Goal: Use online tool/utility: Utilize a website feature to perform a specific function

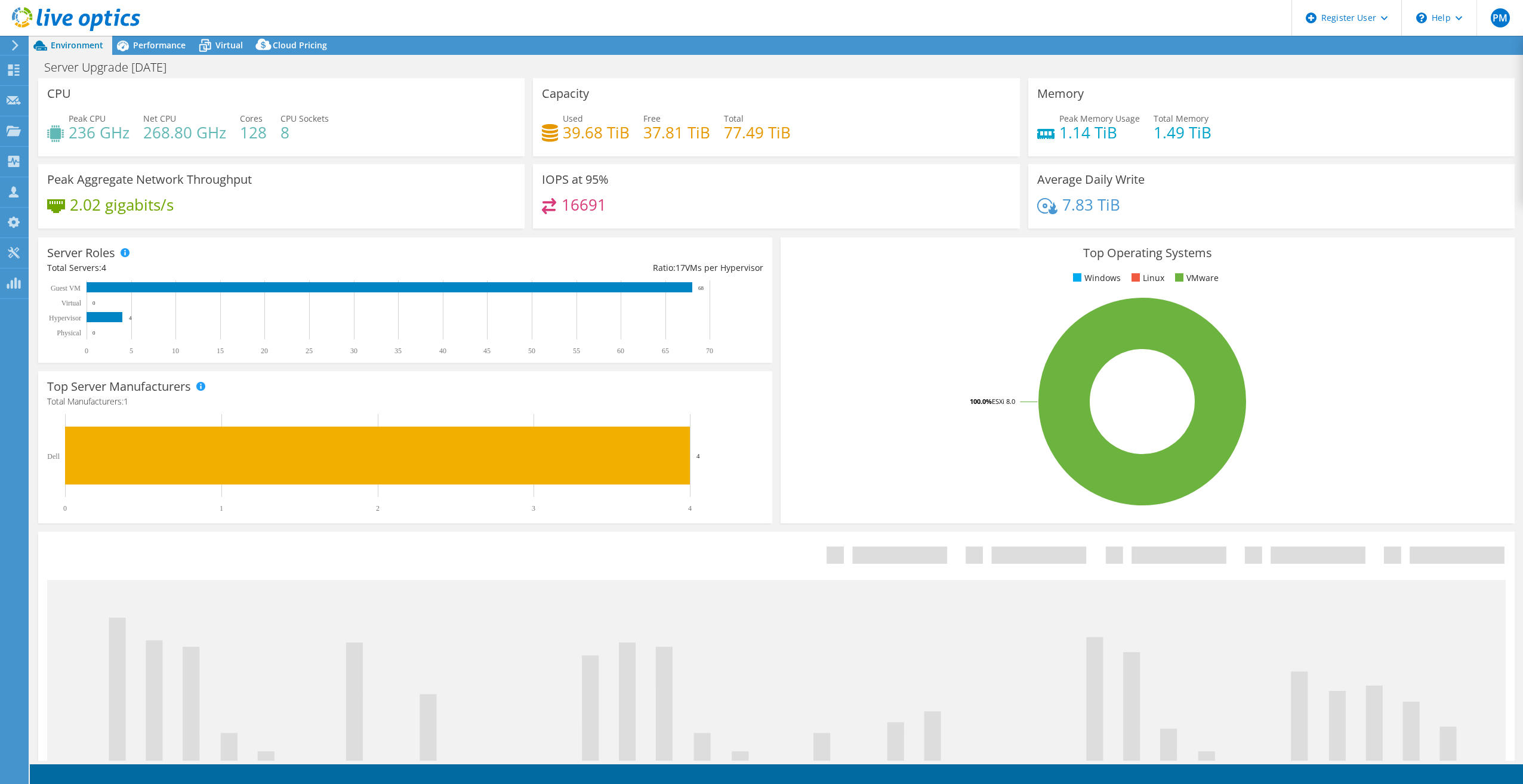
select select "USD"
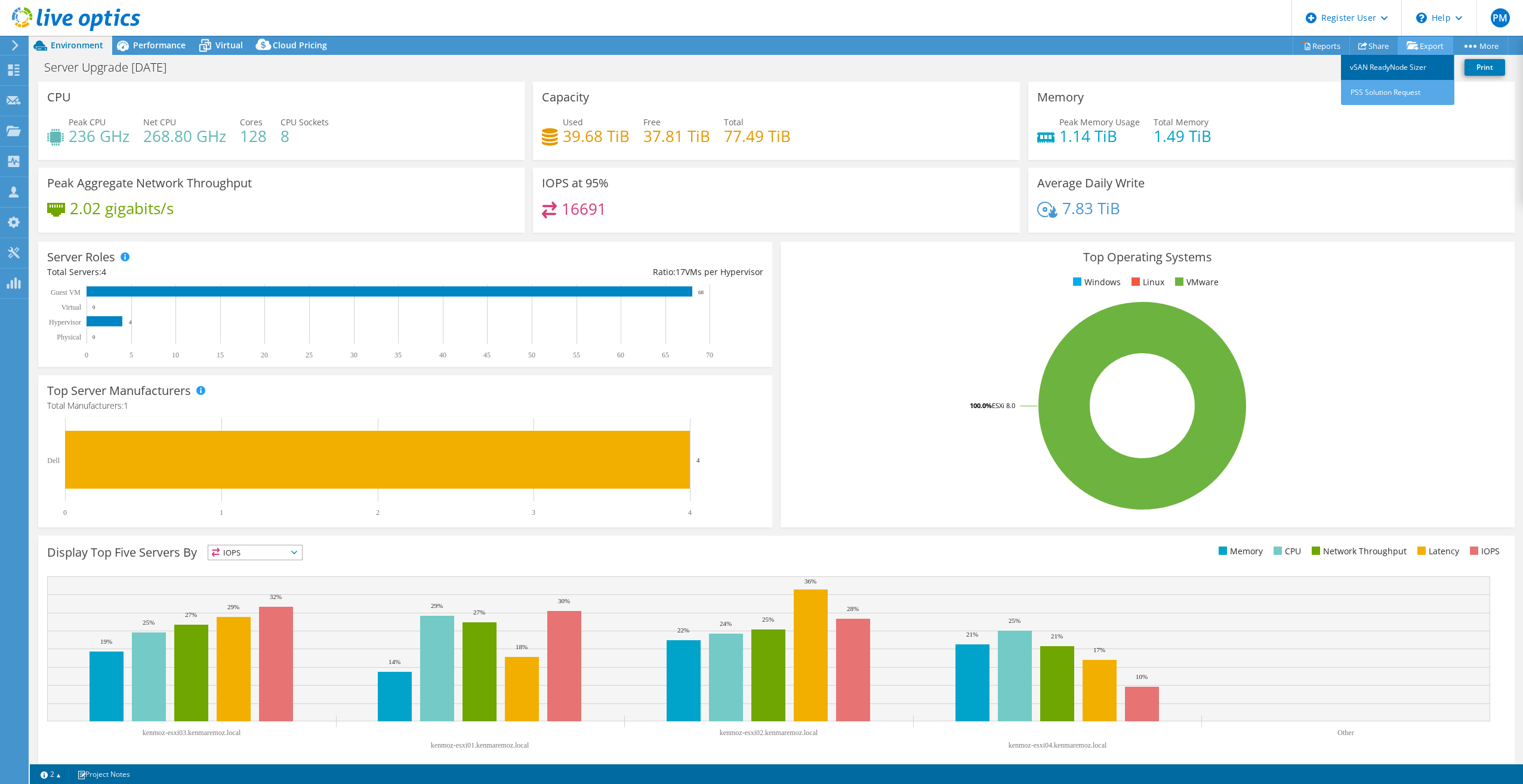
click at [1412, 67] on link "vSAN ReadyNode Sizer" at bounding box center [1398, 67] width 114 height 25
click at [169, 47] on span "Performance" at bounding box center [159, 45] width 52 height 12
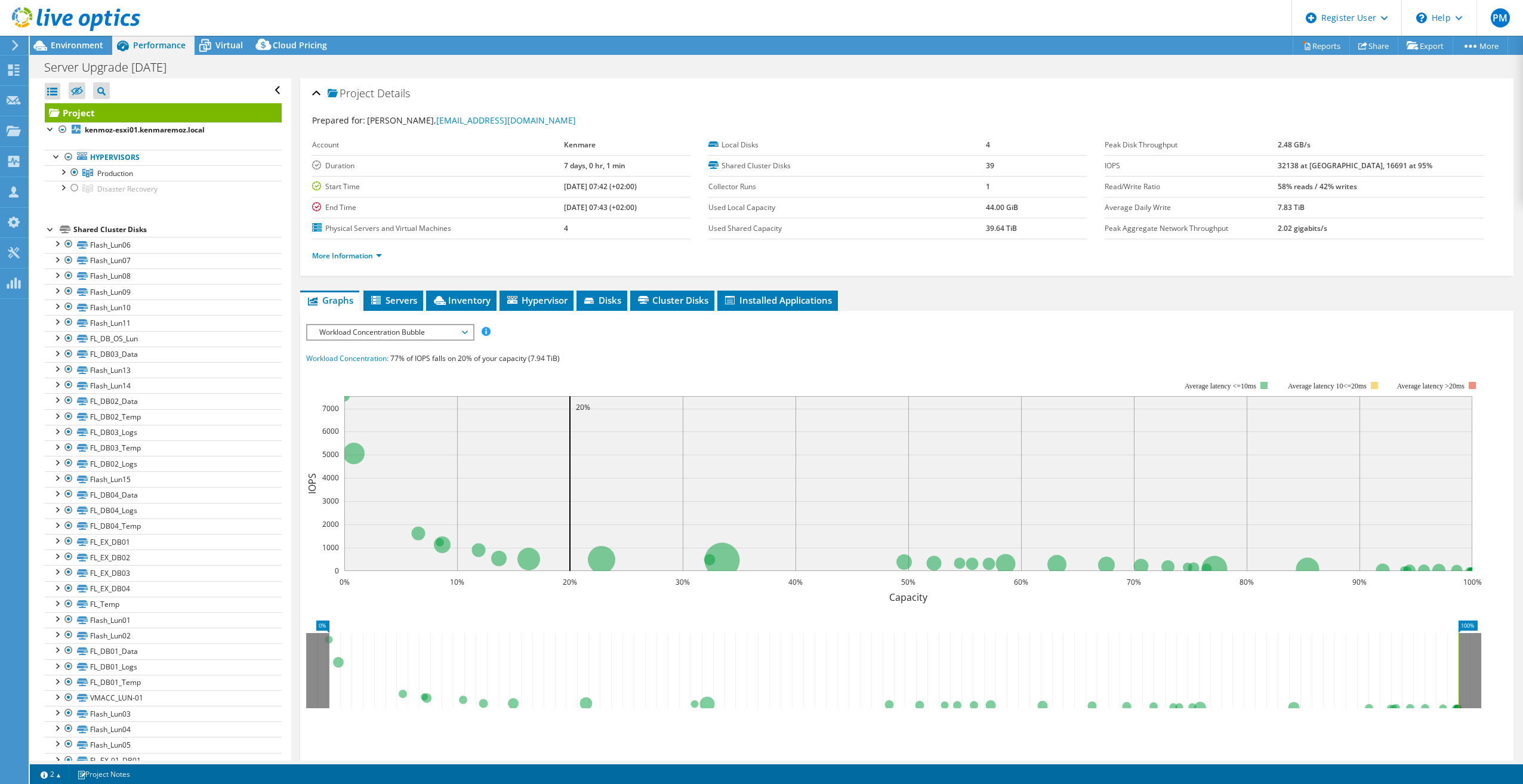
click at [440, 330] on span "Workload Concentration Bubble" at bounding box center [390, 332] width 154 height 14
click at [388, 302] on span "Servers" at bounding box center [393, 300] width 48 height 12
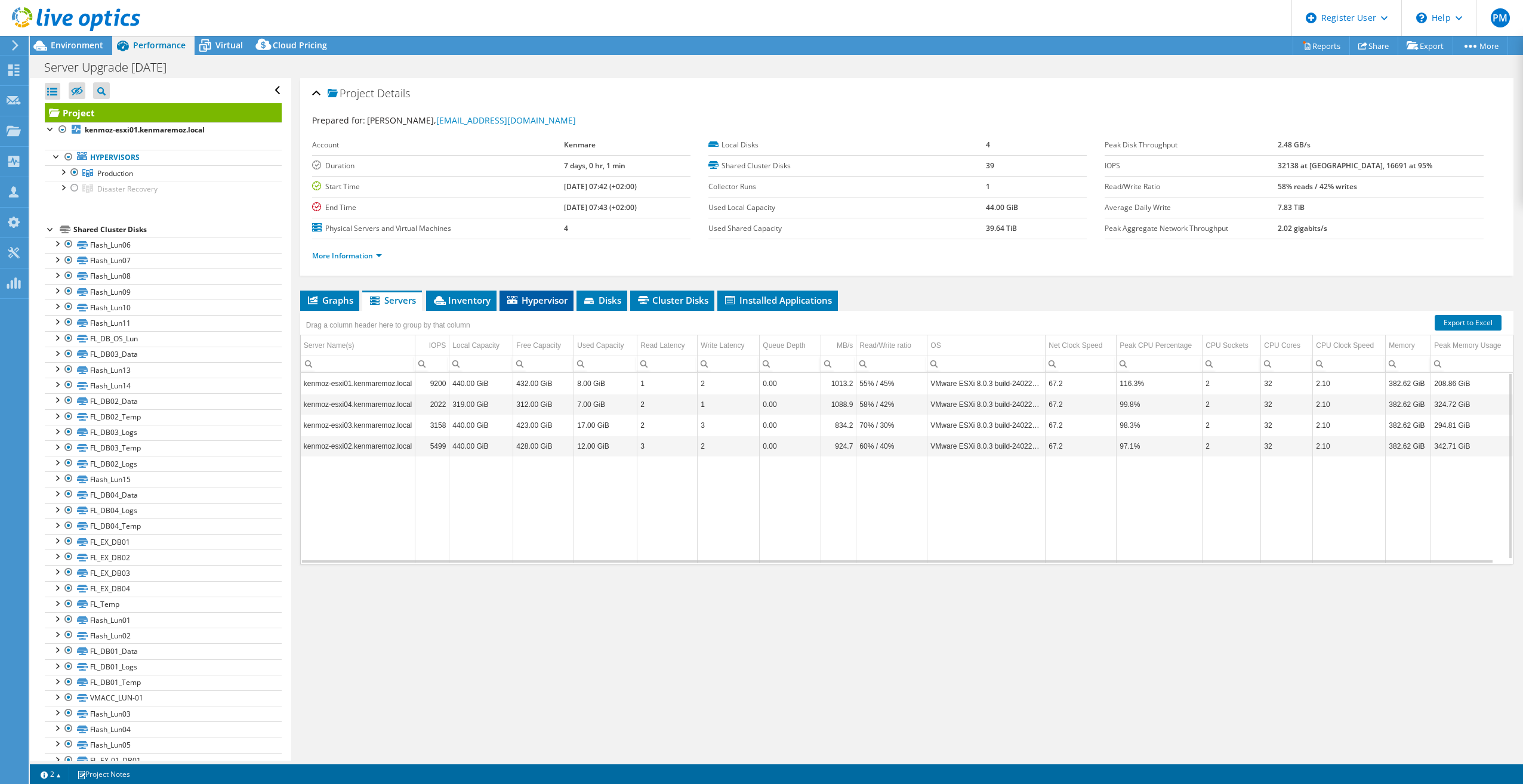
click at [526, 298] on span "Hypervisor" at bounding box center [537, 300] width 62 height 12
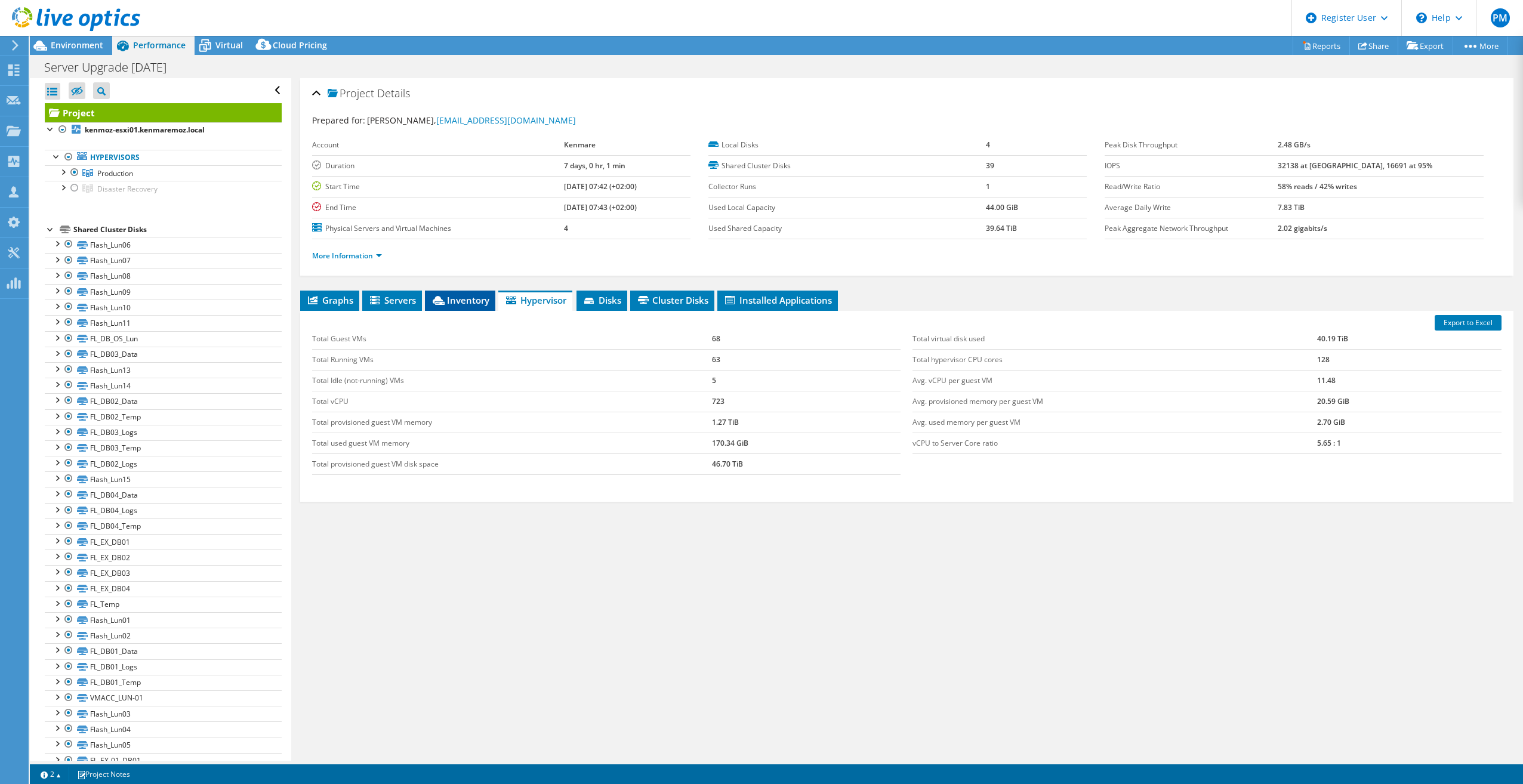
click at [460, 299] on span "Inventory" at bounding box center [460, 300] width 59 height 12
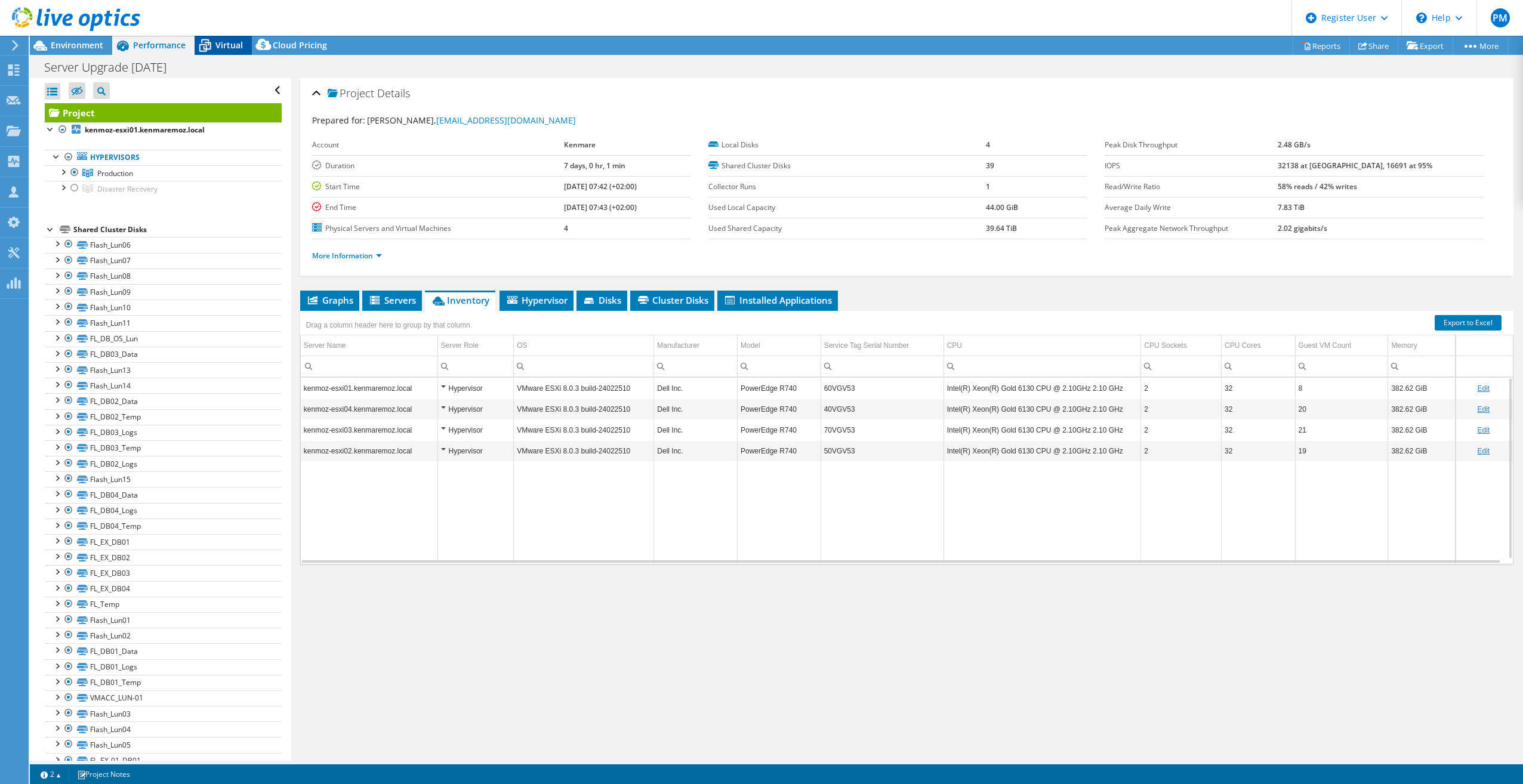
click at [229, 45] on span "Virtual" at bounding box center [229, 45] width 28 height 12
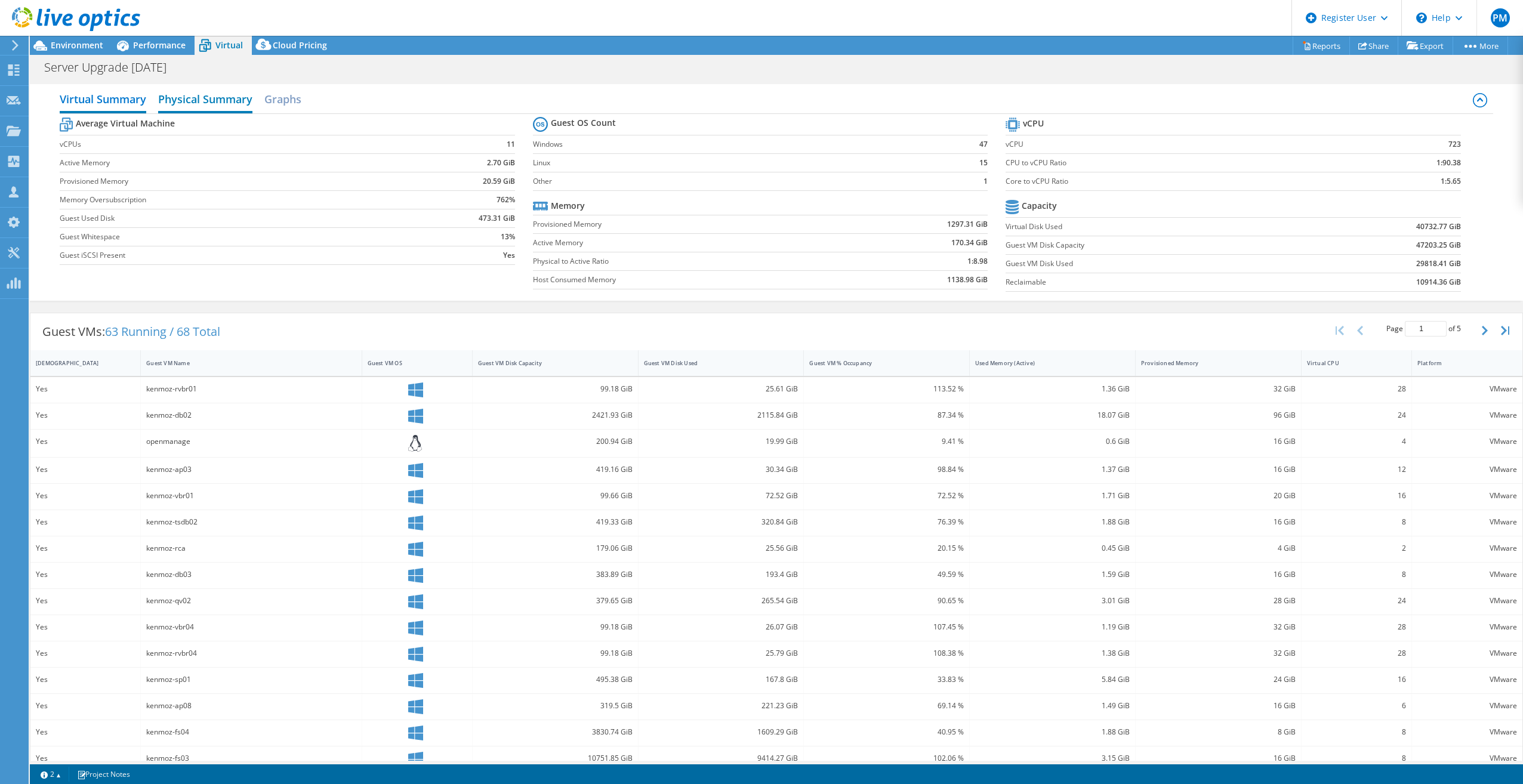
click at [223, 105] on h2 "Physical Summary" at bounding box center [205, 100] width 94 height 26
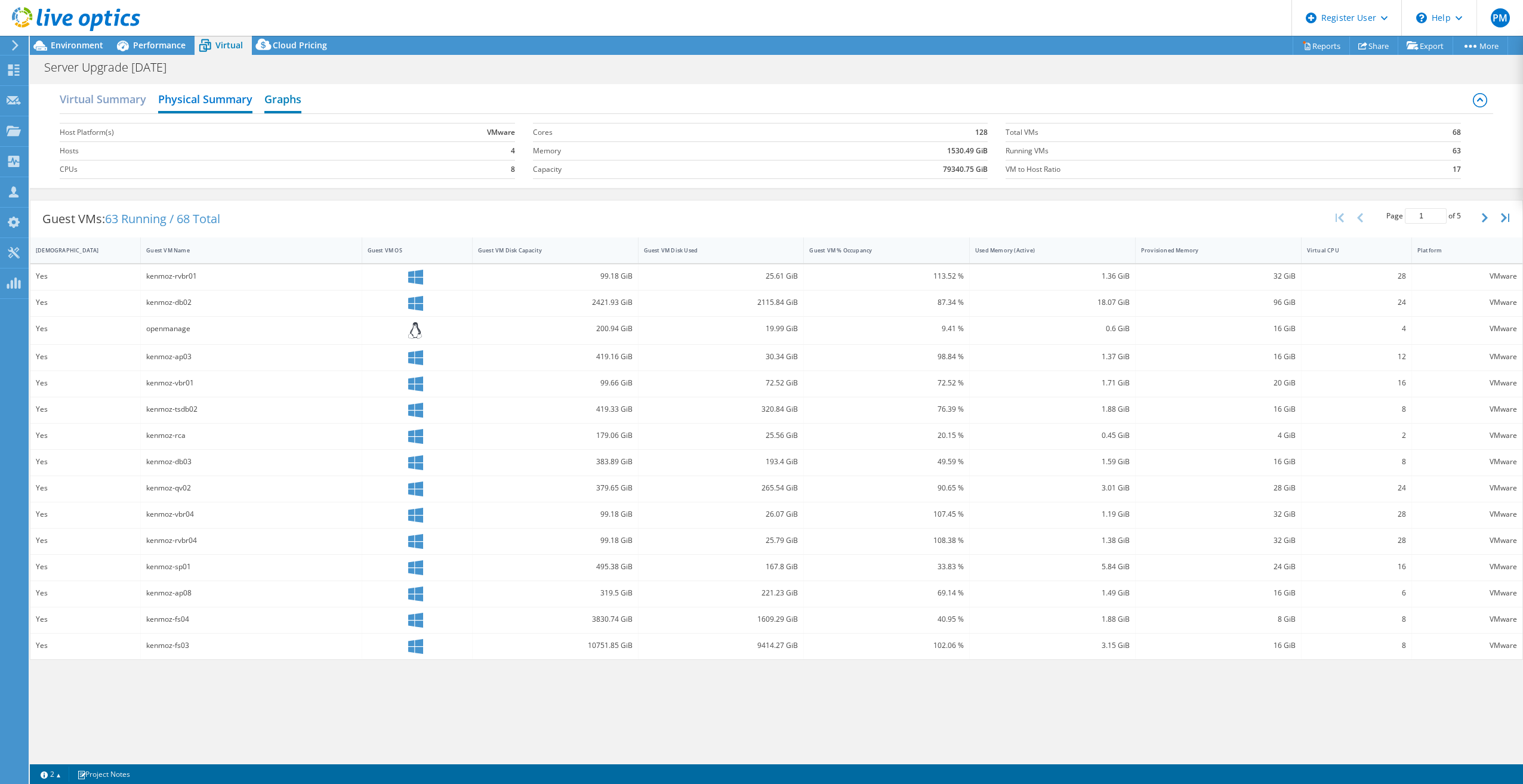
click at [290, 99] on h2 "Graphs" at bounding box center [283, 100] width 37 height 26
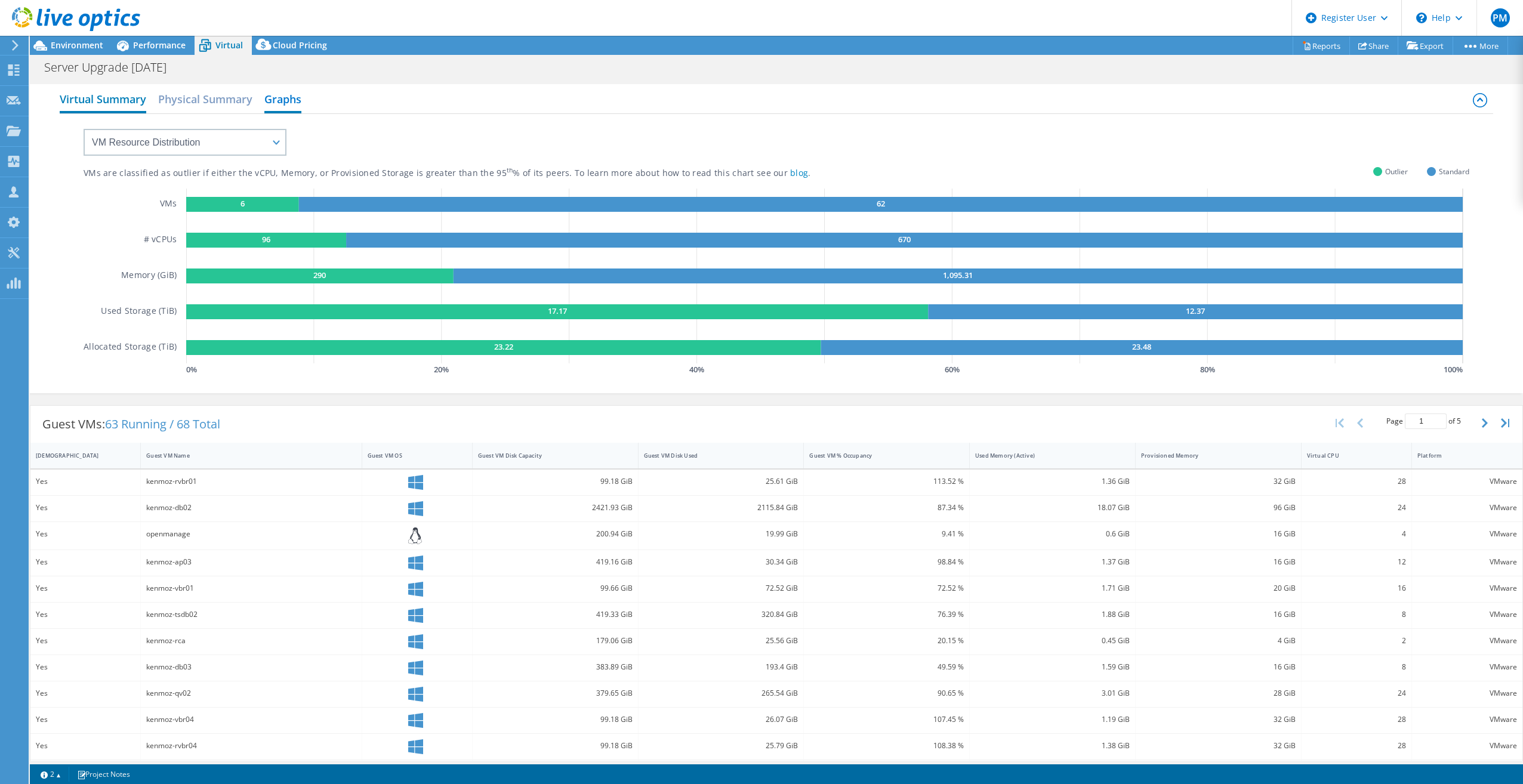
click at [112, 98] on h2 "Virtual Summary" at bounding box center [103, 100] width 87 height 26
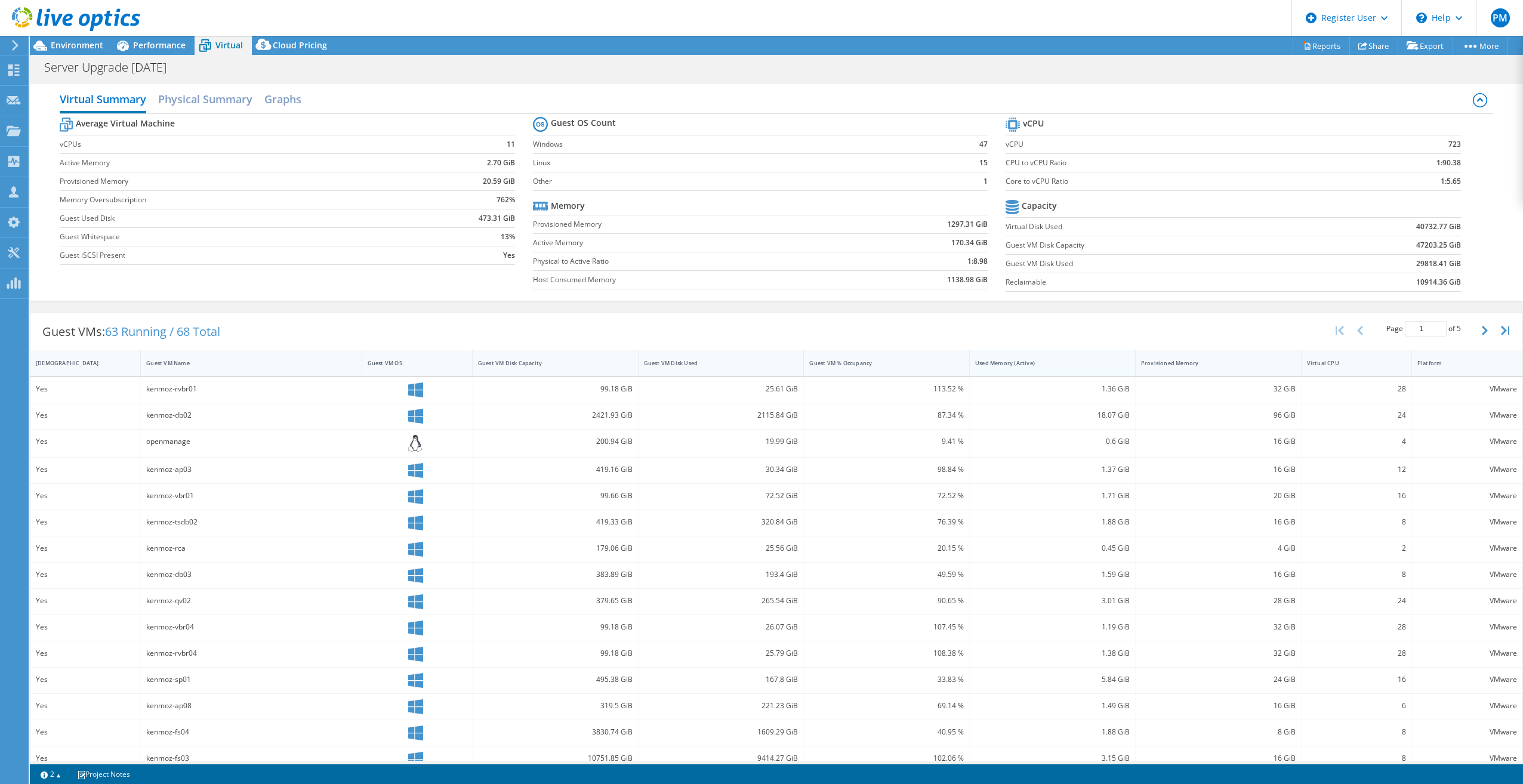
click at [1030, 366] on div "Used Memory (Active)" at bounding box center [1045, 363] width 140 height 8
click at [1042, 365] on div "Used Memory (Active)" at bounding box center [1045, 363] width 140 height 8
click at [218, 105] on h2 "Physical Summary" at bounding box center [205, 100] width 94 height 26
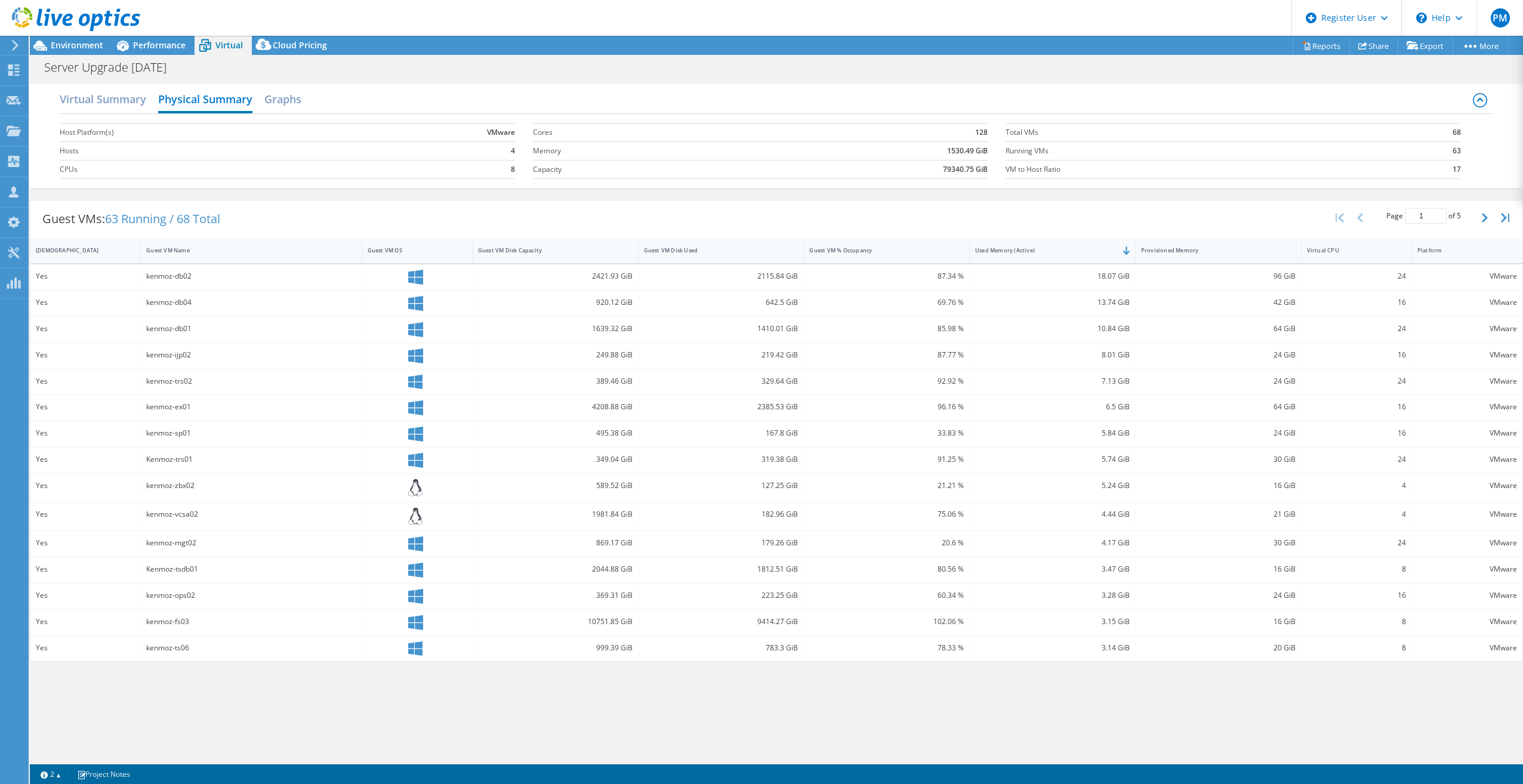
click at [319, 101] on div "Virtual Summary Physical Summary Graphs" at bounding box center [776, 101] width 1434 height 27
click at [292, 103] on h2 "Graphs" at bounding box center [283, 100] width 37 height 26
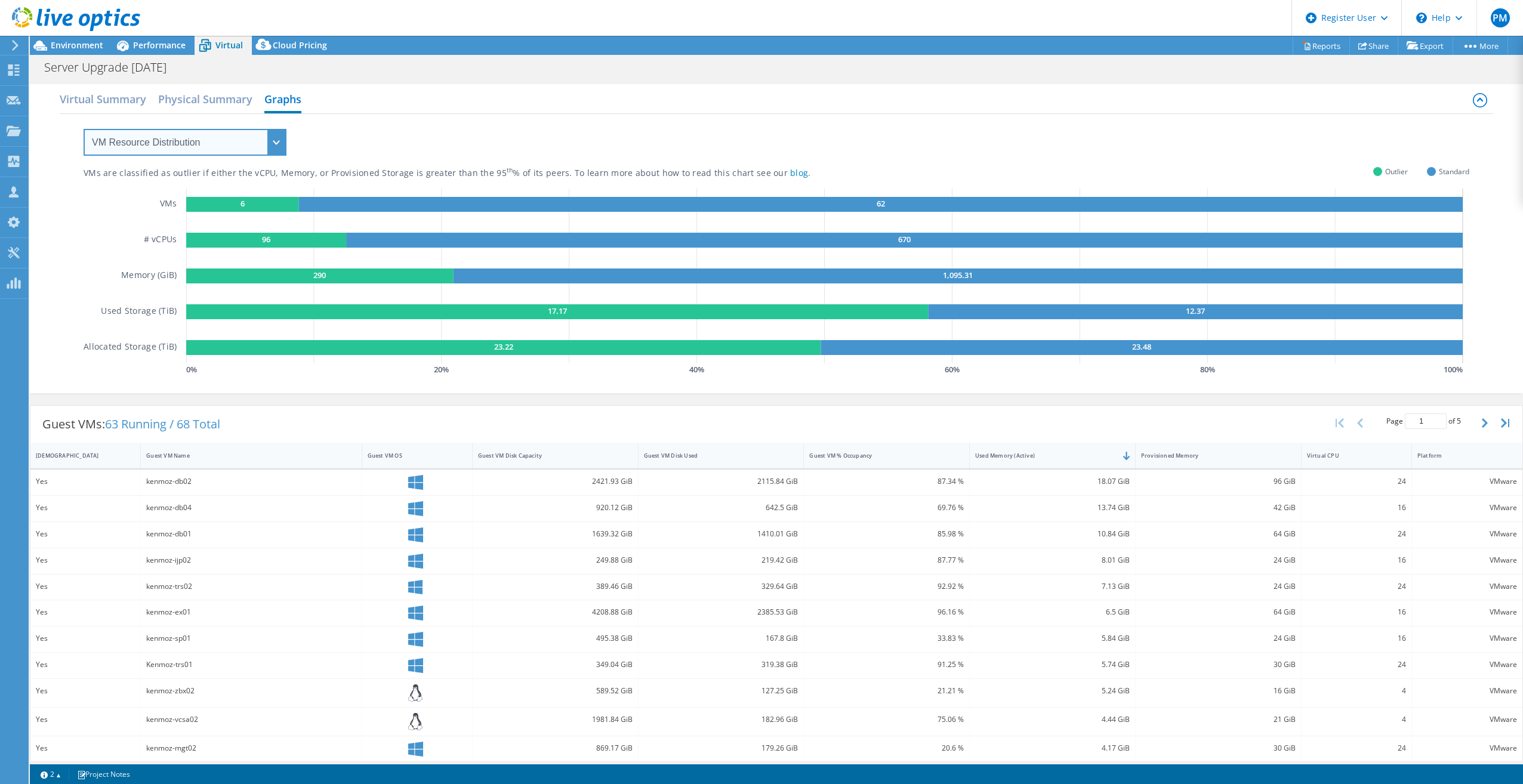
click at [222, 145] on select "VM Resource Distribution Provisioning Contrast Over Provisioning" at bounding box center [185, 143] width 203 height 27
select select "Over Provisioning"
click at [83, 129] on select "VM Resource Distribution Provisioning Contrast Over Provisioning" at bounding box center [185, 143] width 203 height 27
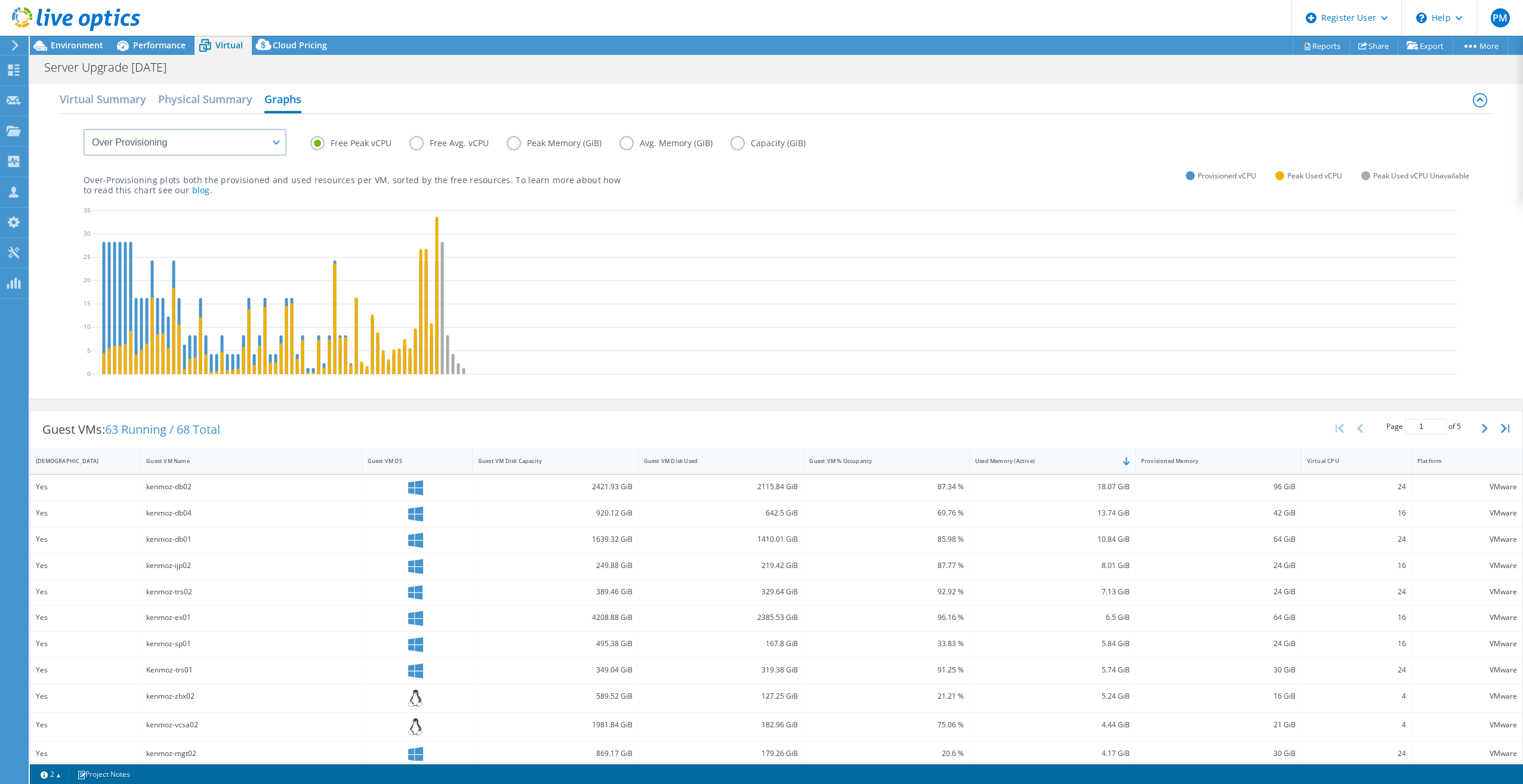
click at [634, 148] on label "Avg. Memory (GiB)" at bounding box center [675, 143] width 111 height 14
click at [0, 0] on input "Avg. Memory (GiB)" at bounding box center [0, 0] width 0 height 0
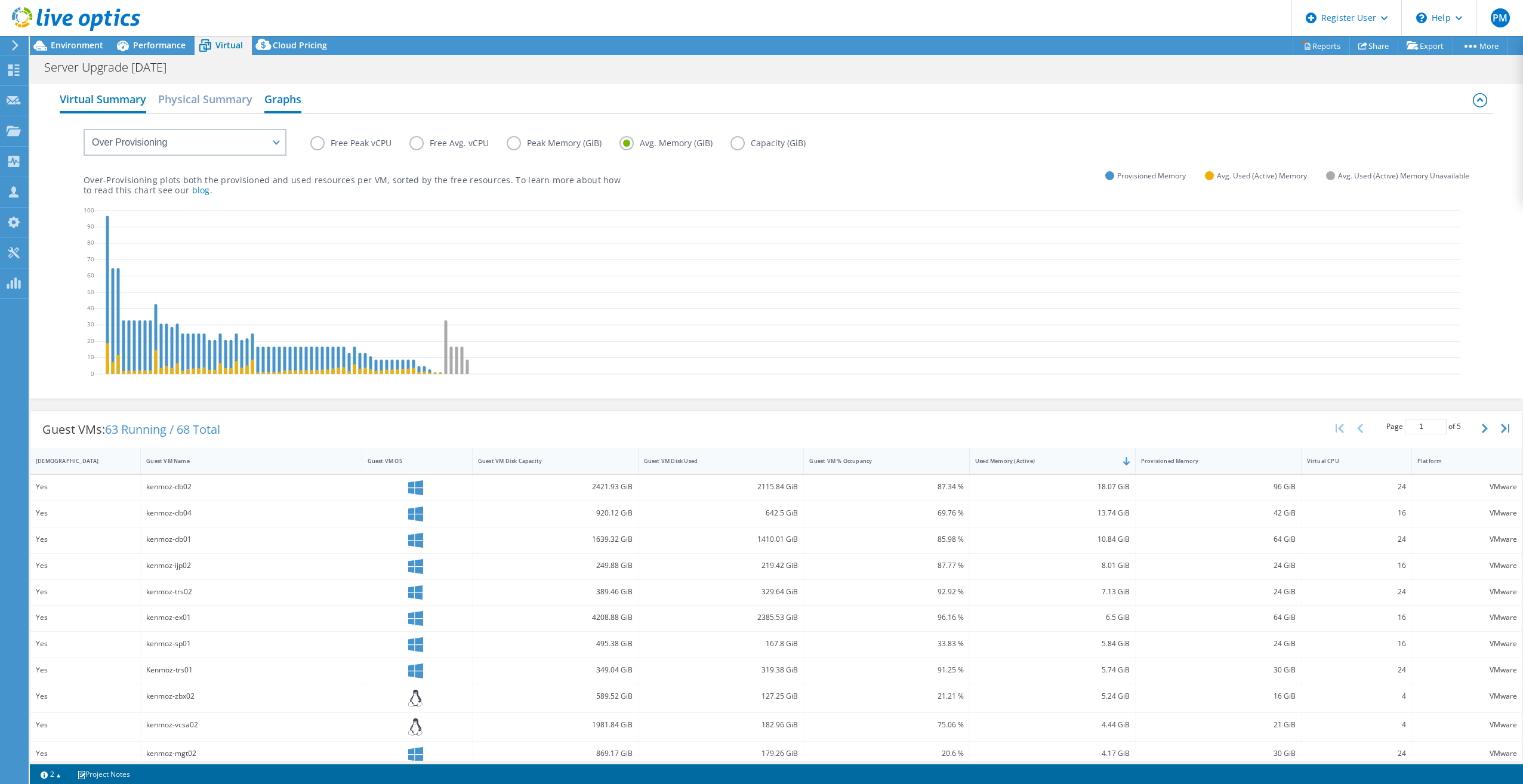
click at [109, 96] on h2 "Virtual Summary" at bounding box center [103, 100] width 87 height 26
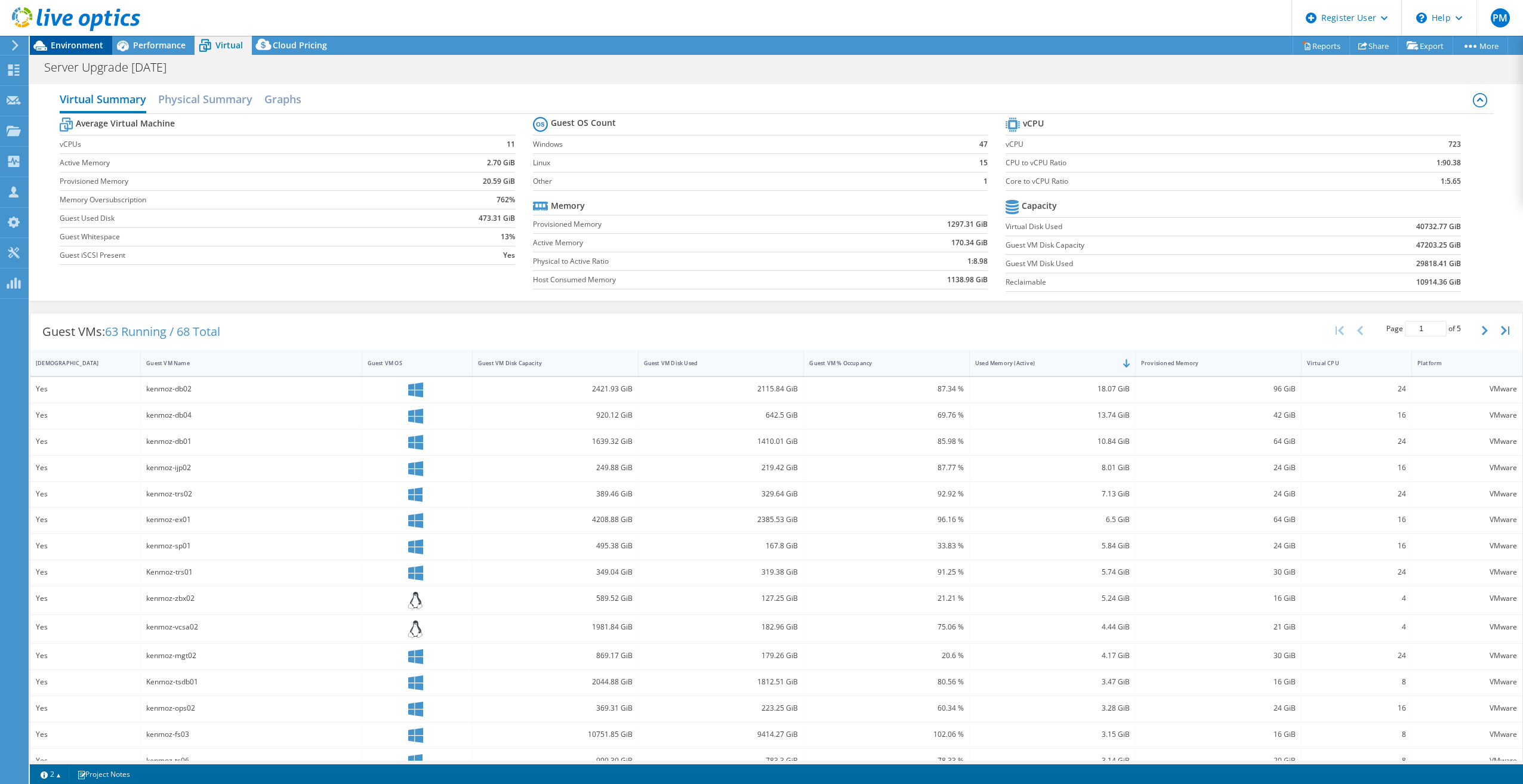
click at [87, 50] on span "Environment" at bounding box center [77, 45] width 52 height 12
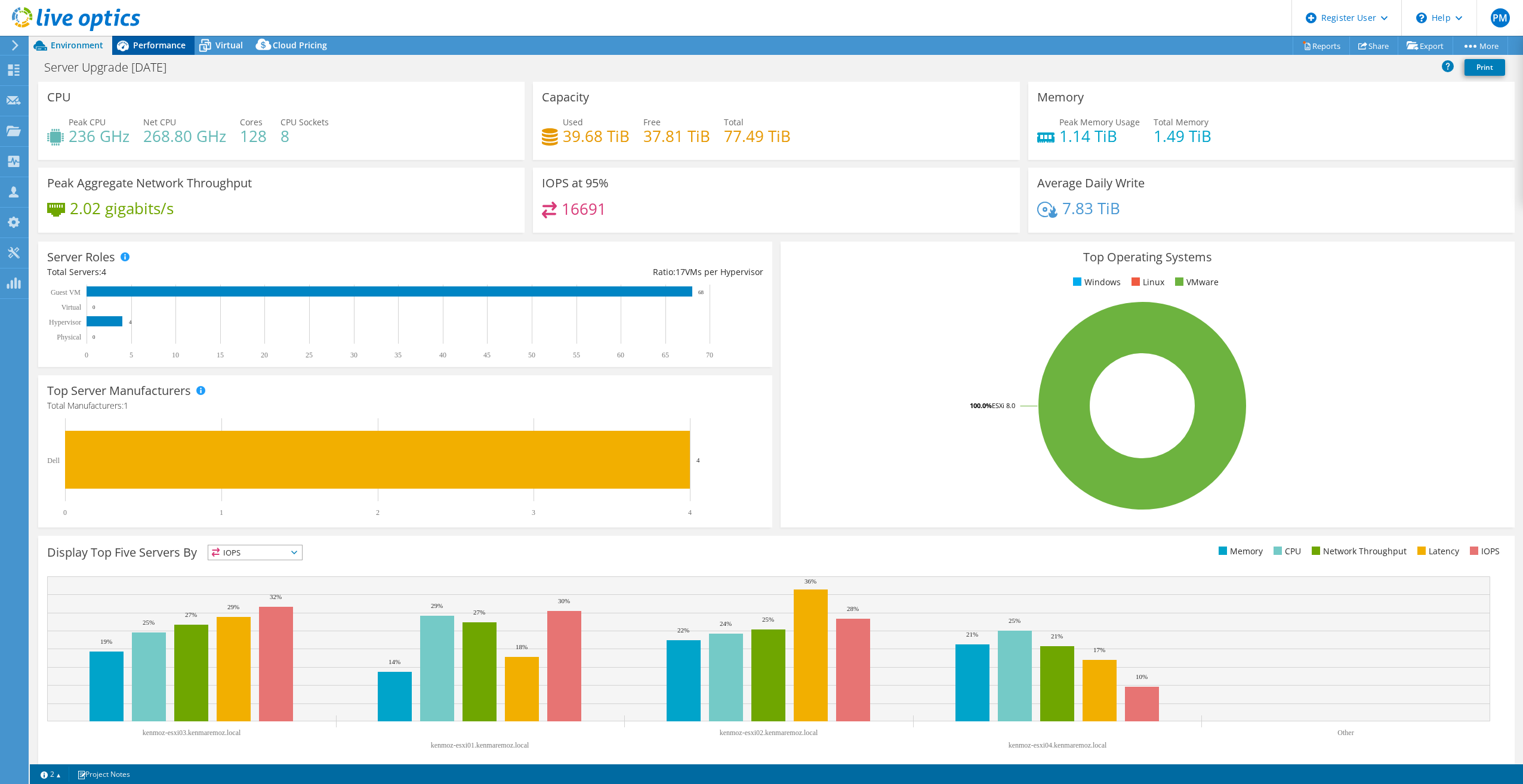
click at [132, 48] on icon at bounding box center [123, 46] width 21 height 21
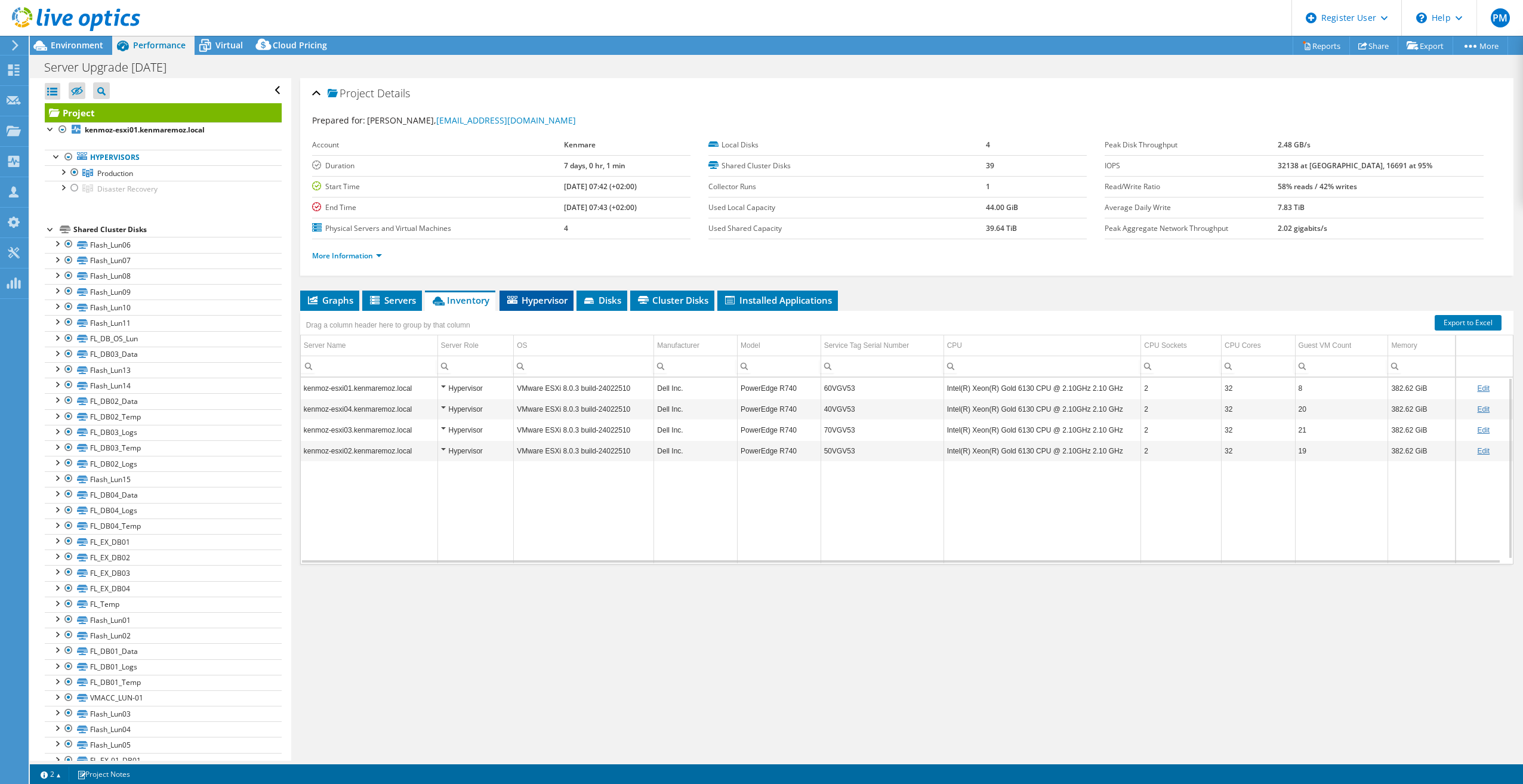
click at [537, 299] on span "Hypervisor" at bounding box center [537, 300] width 62 height 12
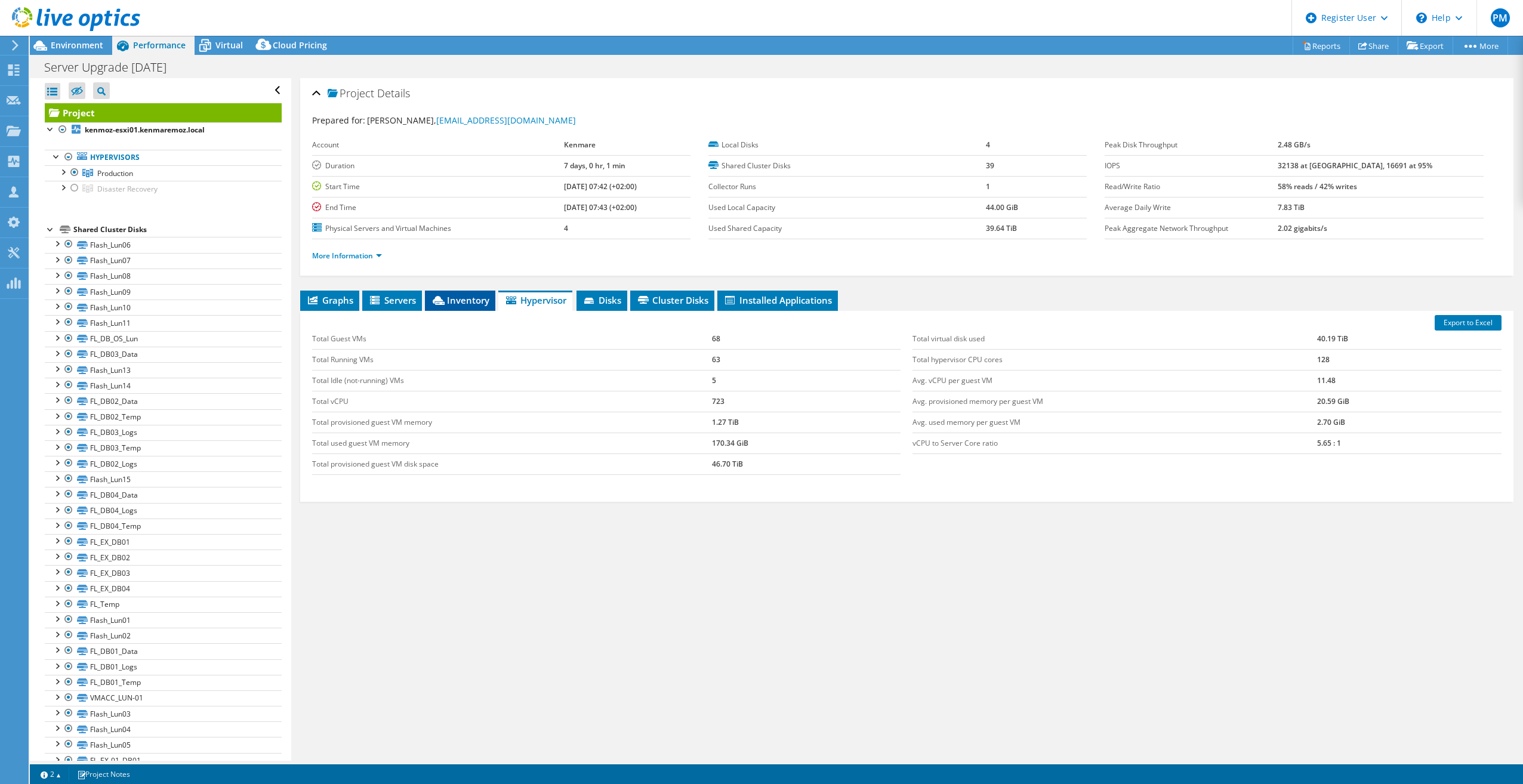
click at [463, 299] on span "Inventory" at bounding box center [460, 300] width 59 height 12
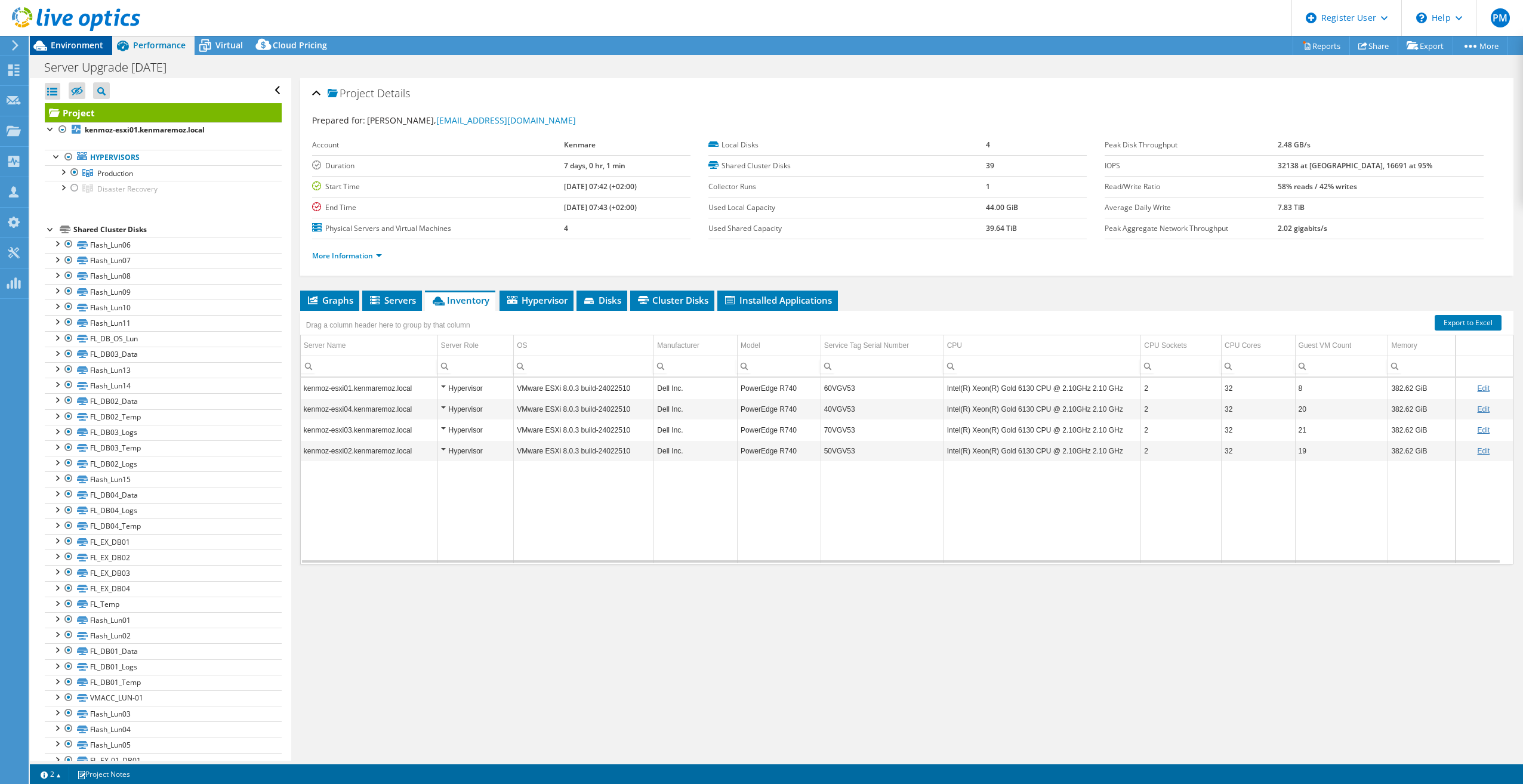
click at [65, 44] on span "Environment" at bounding box center [77, 45] width 52 height 12
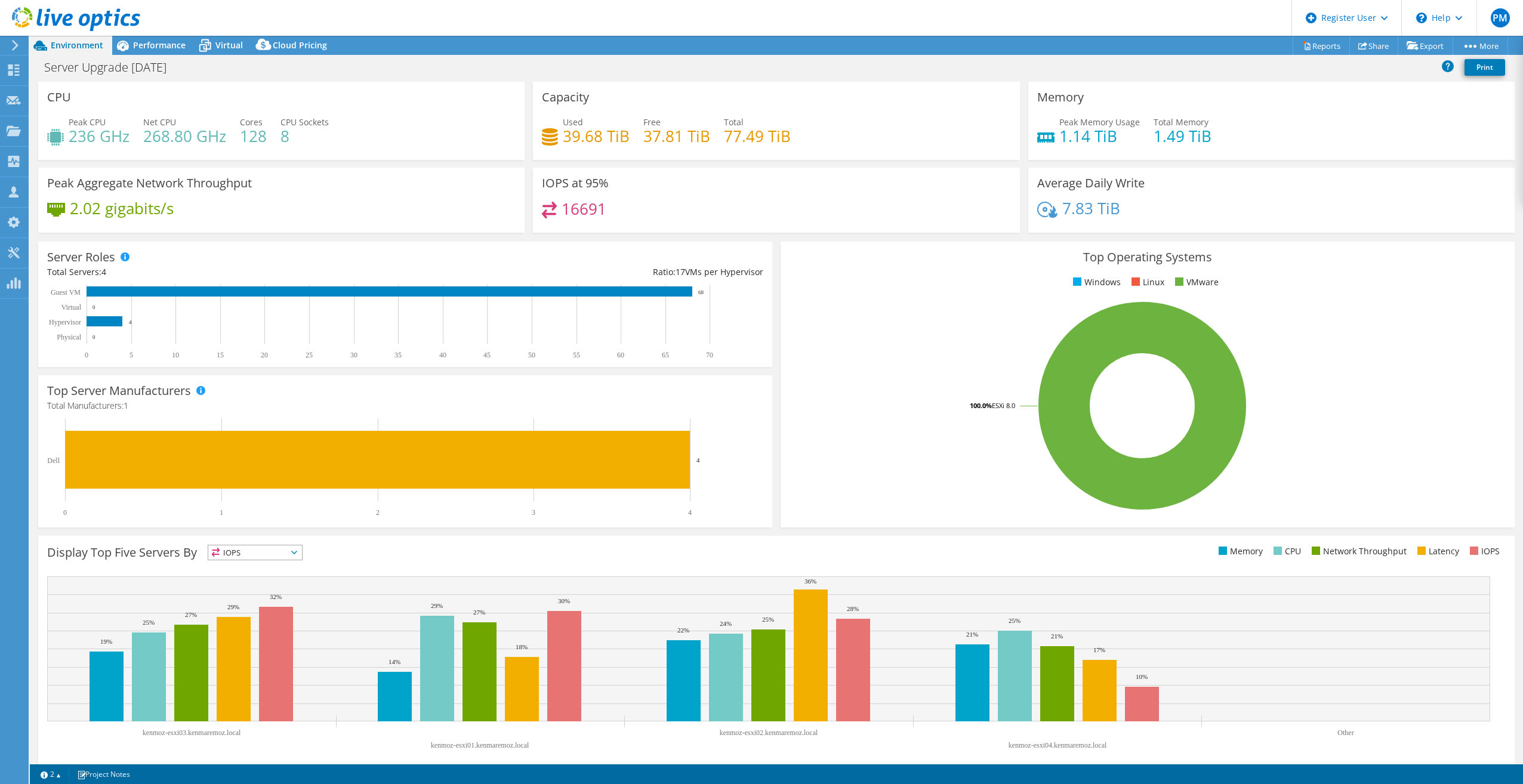
click at [75, 137] on h4 "236 GHz" at bounding box center [99, 136] width 61 height 13
click at [148, 48] on span "Performance" at bounding box center [159, 45] width 52 height 12
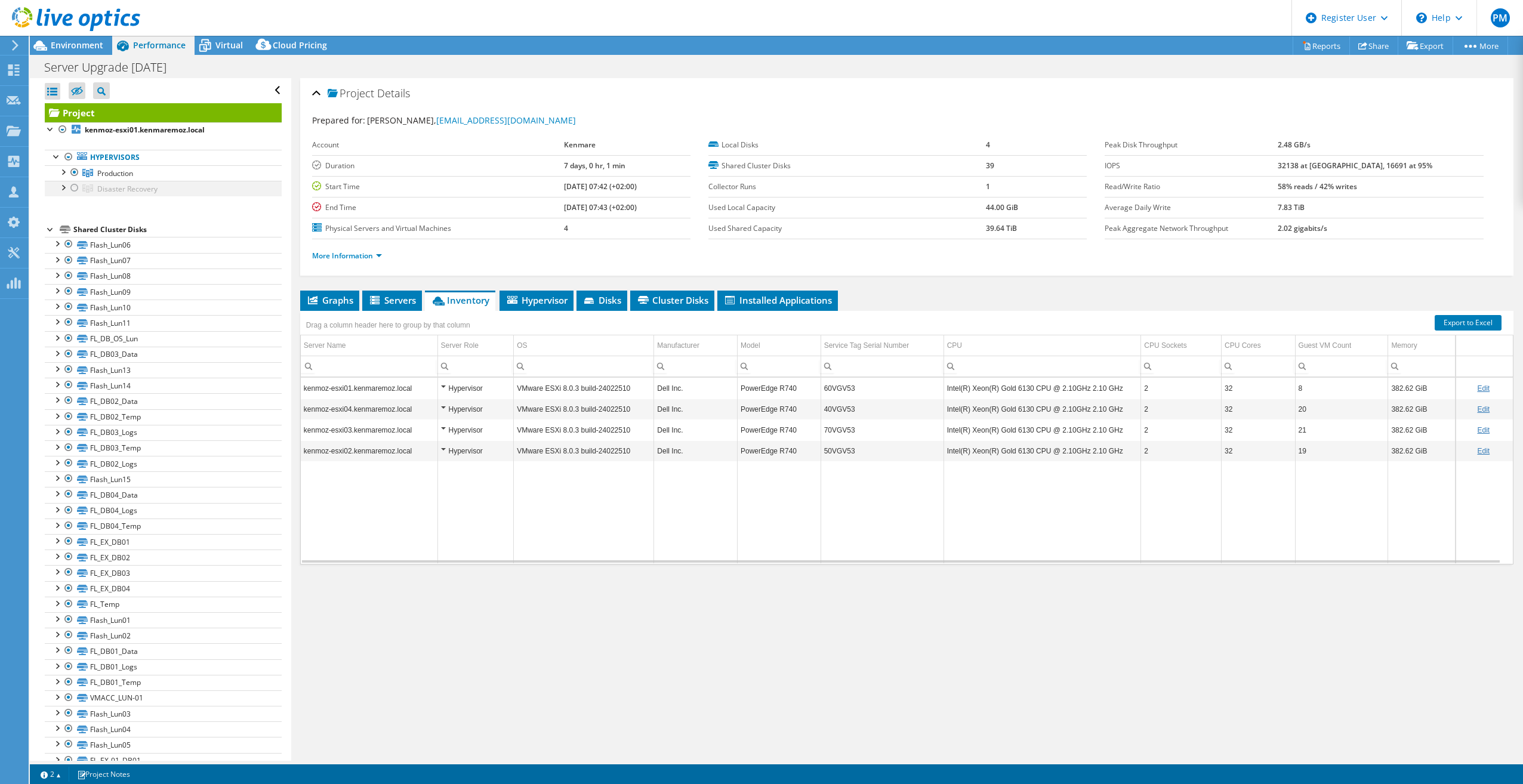
click at [74, 188] on div at bounding box center [74, 188] width 12 height 14
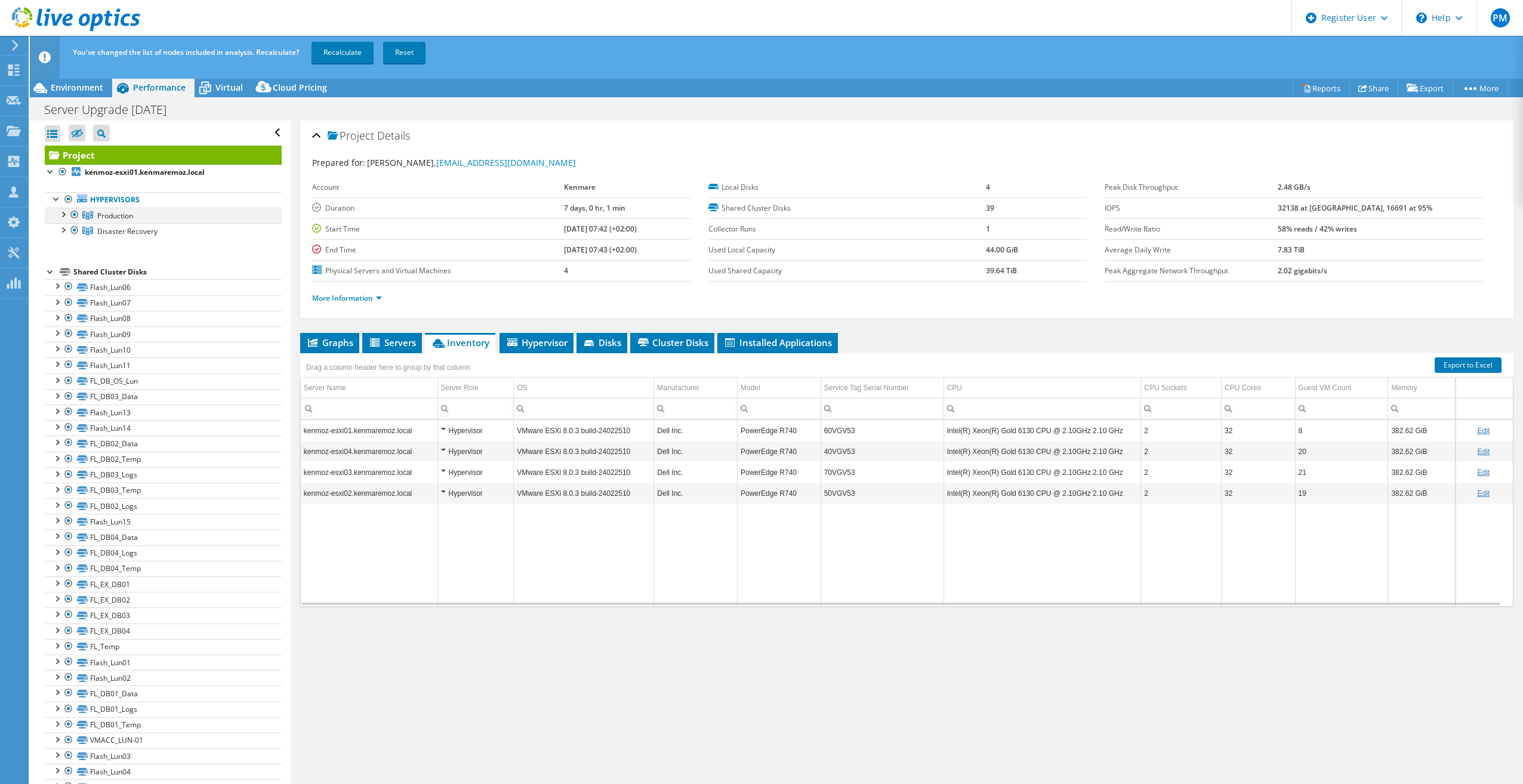
click at [74, 214] on div at bounding box center [74, 215] width 12 height 14
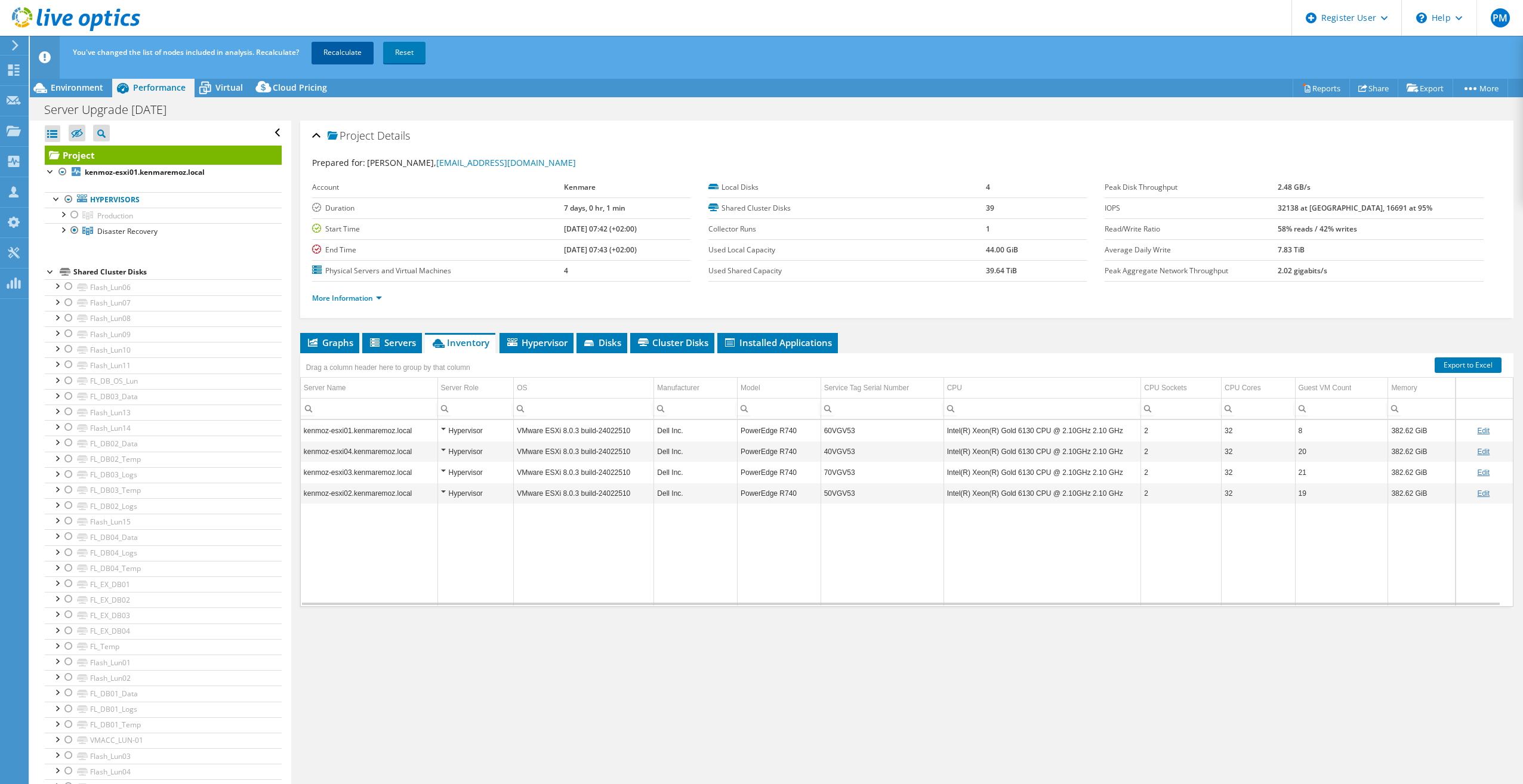
click at [358, 50] on link "Recalculate" at bounding box center [343, 52] width 62 height 21
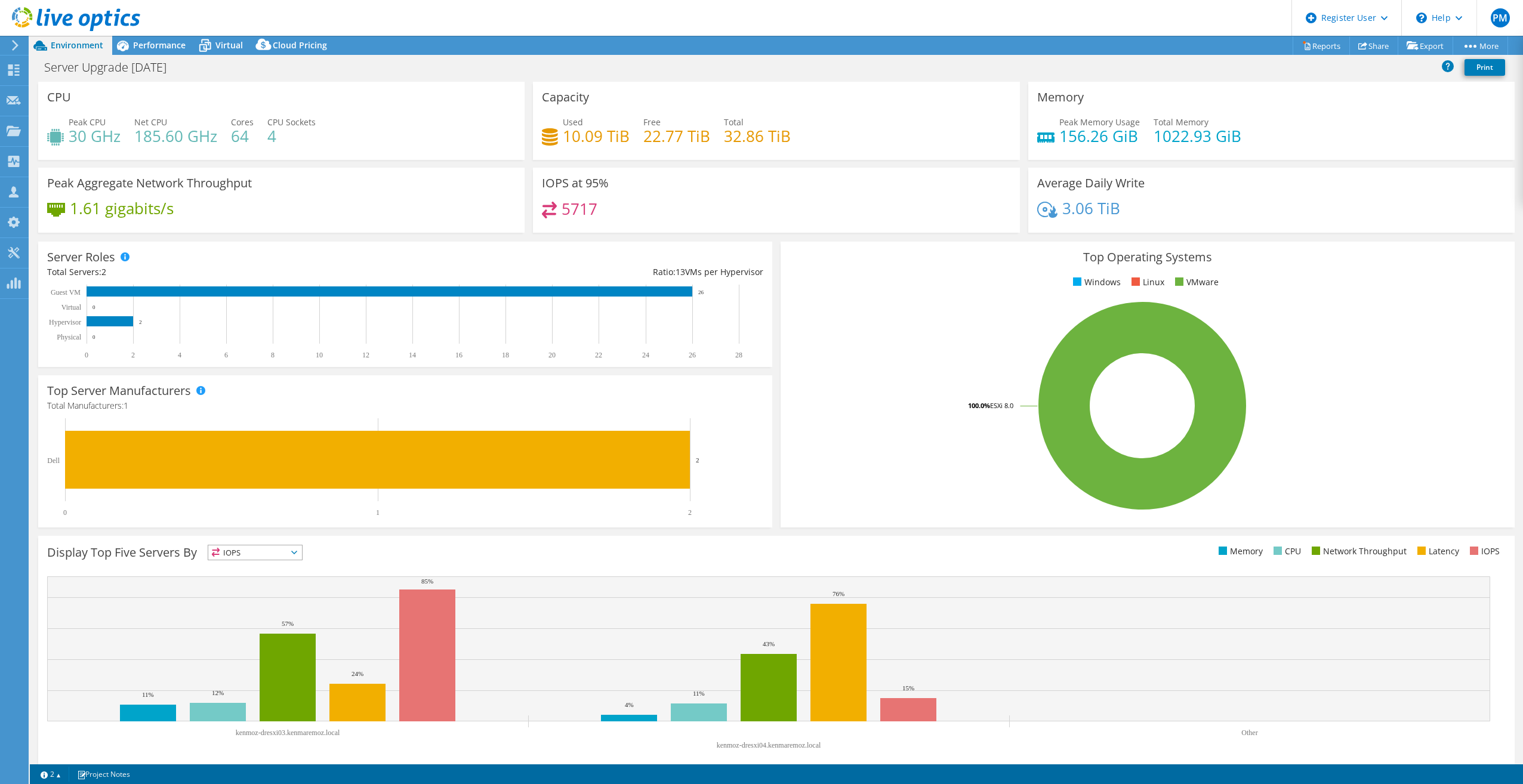
select select "USD"
